Goal: Information Seeking & Learning: Learn about a topic

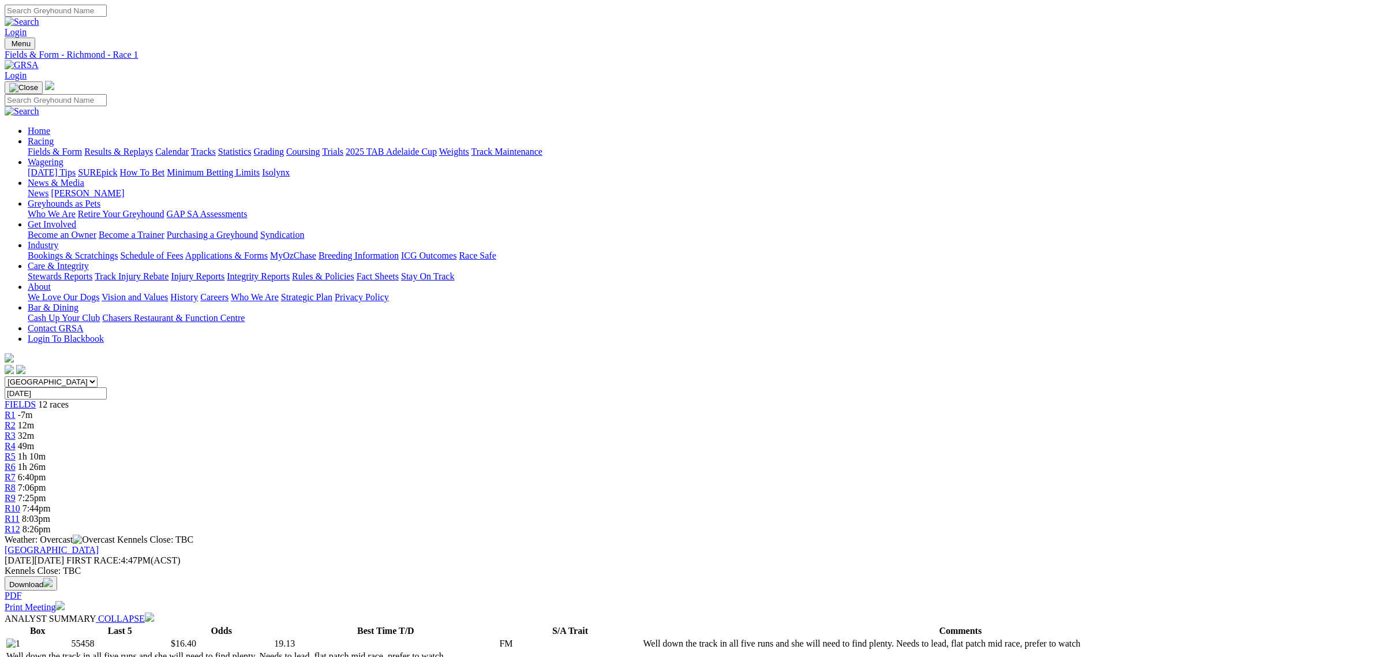
click at [82, 147] on link "Fields & Form" at bounding box center [55, 152] width 54 height 10
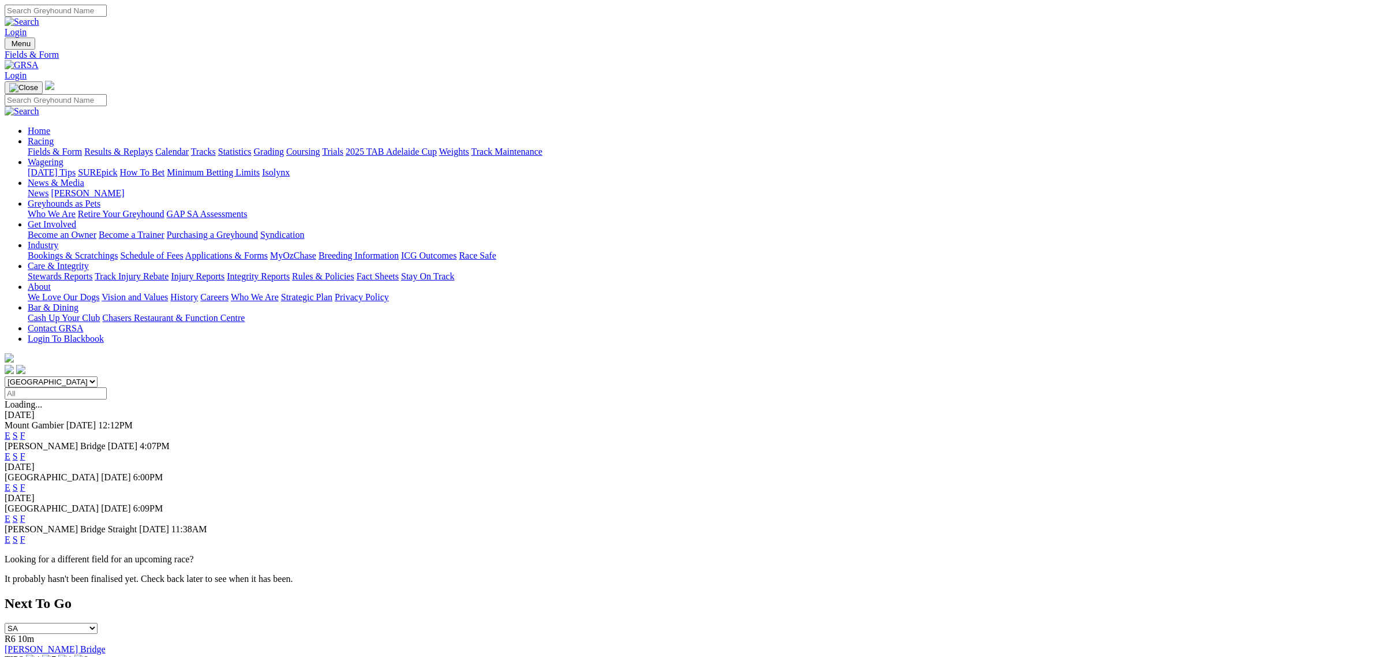
click at [97, 376] on select "South Australia New South Wales Northern Territory Queensland Tasmania Victoria…" at bounding box center [51, 381] width 93 height 11
select select "QLD"
click at [97, 376] on select "South Australia New South Wales Northern Territory Queensland Tasmania Victoria…" at bounding box center [51, 381] width 93 height 11
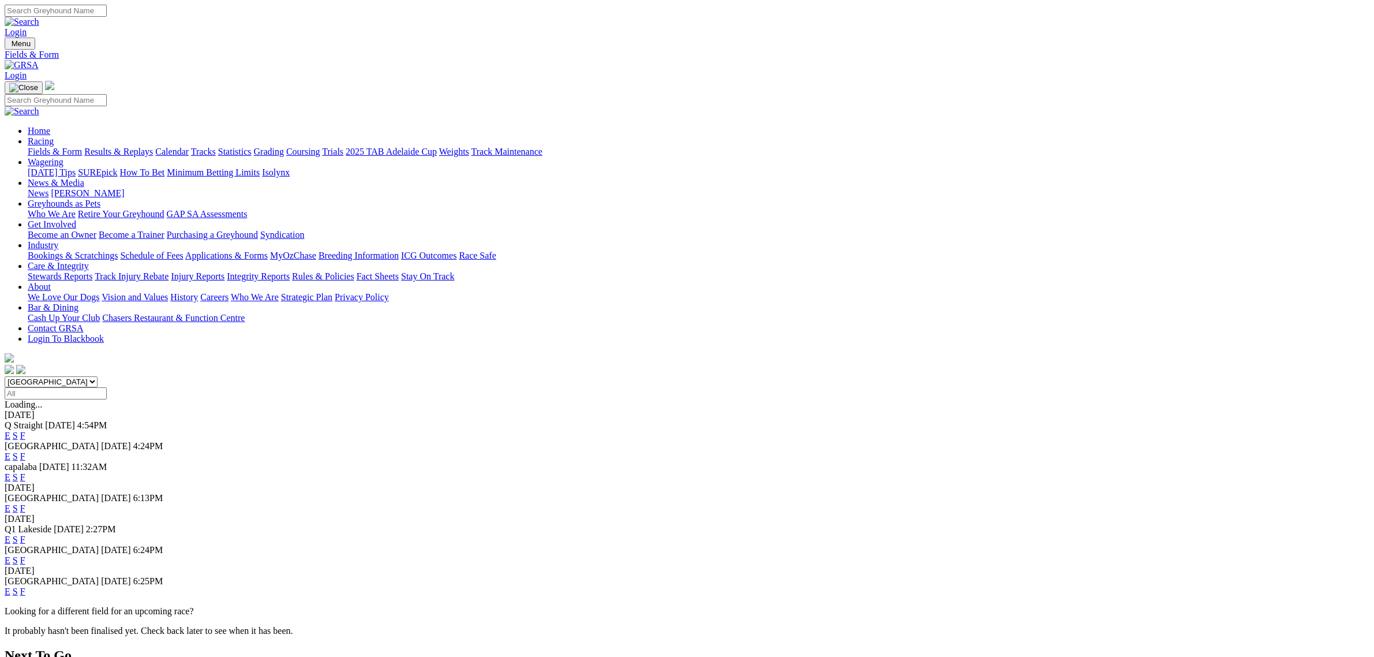
click at [10, 430] on link "E" at bounding box center [8, 435] width 6 height 10
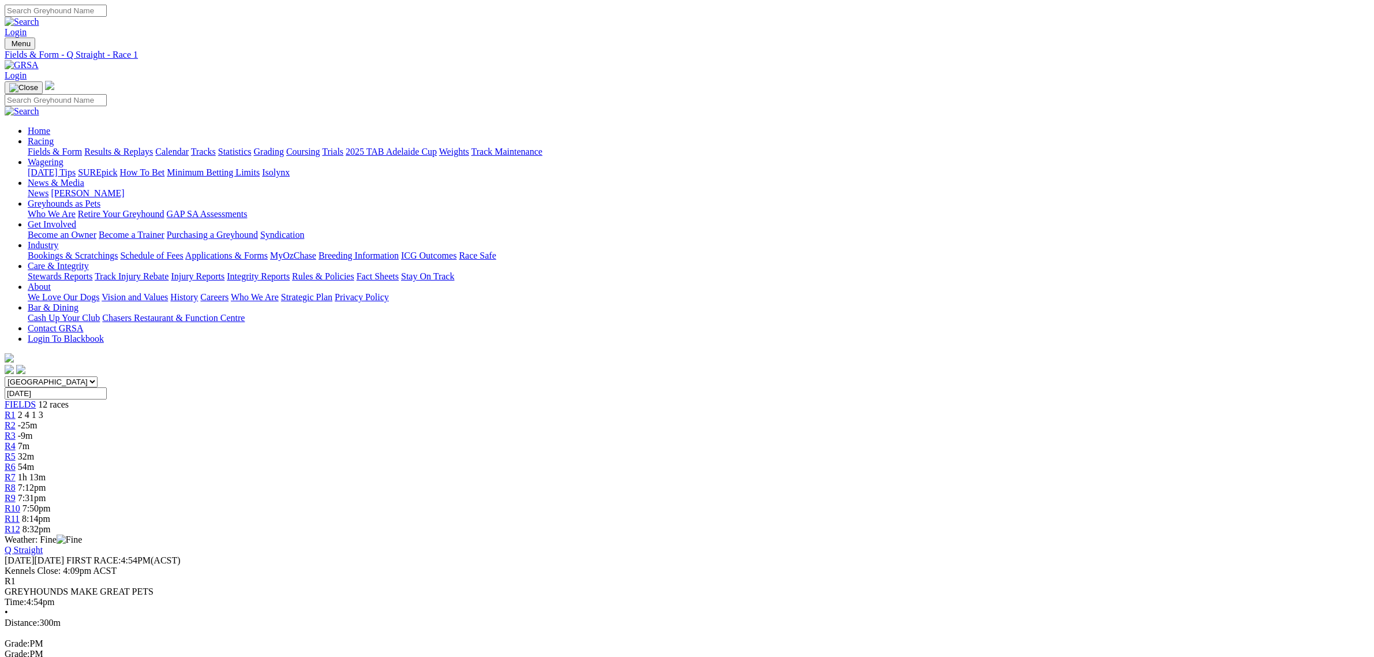
click at [16, 441] on span "R4" at bounding box center [10, 446] width 11 height 10
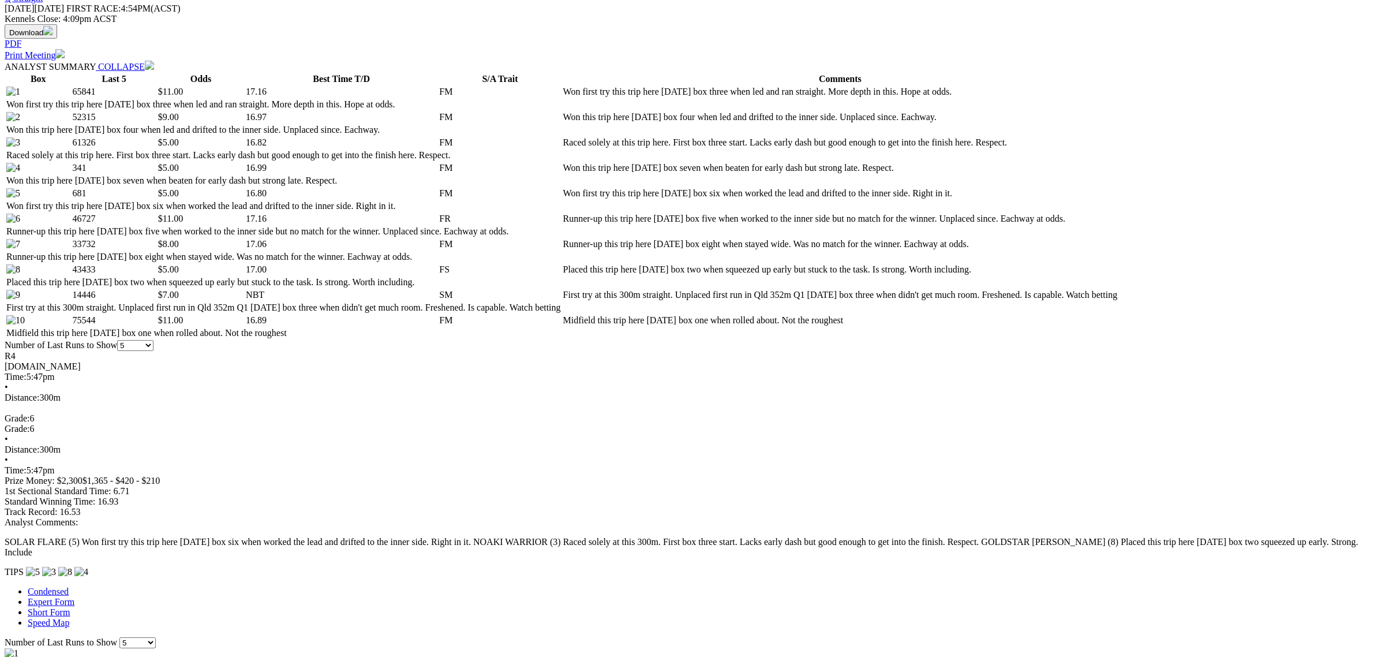
scroll to position [577, 0]
